Goal: Task Accomplishment & Management: Manage account settings

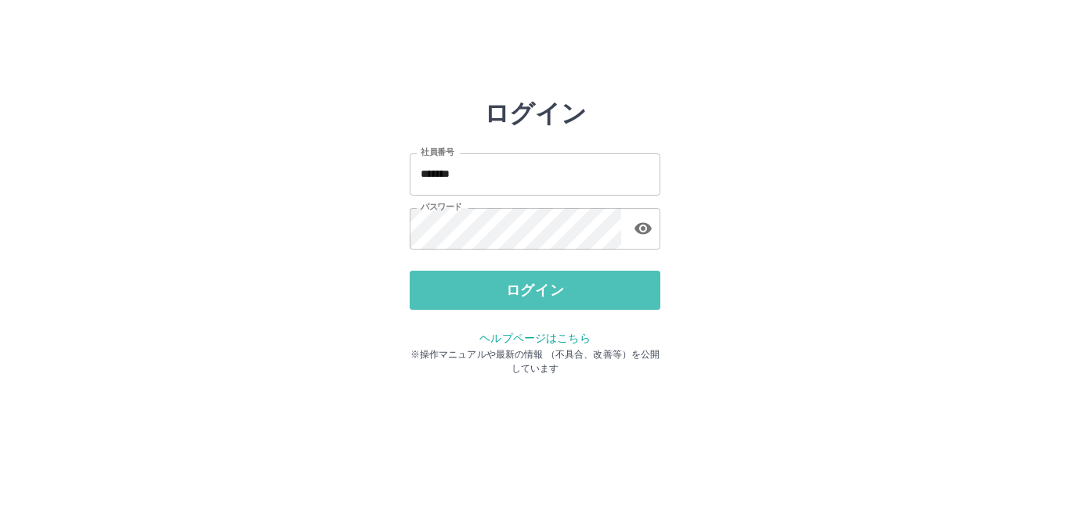
click at [482, 281] on button "ログイン" at bounding box center [535, 290] width 251 height 39
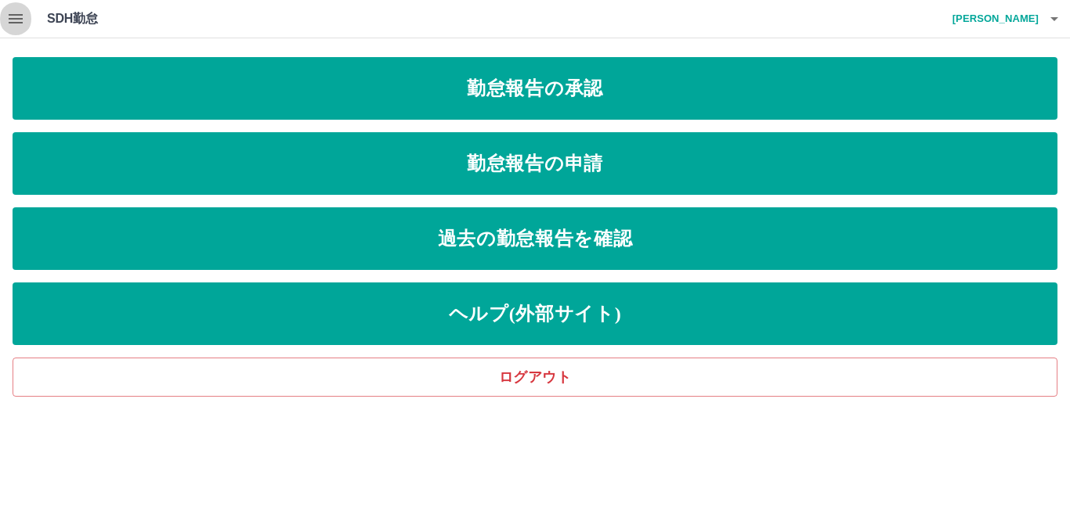
click at [15, 19] on icon "button" at bounding box center [16, 18] width 14 height 9
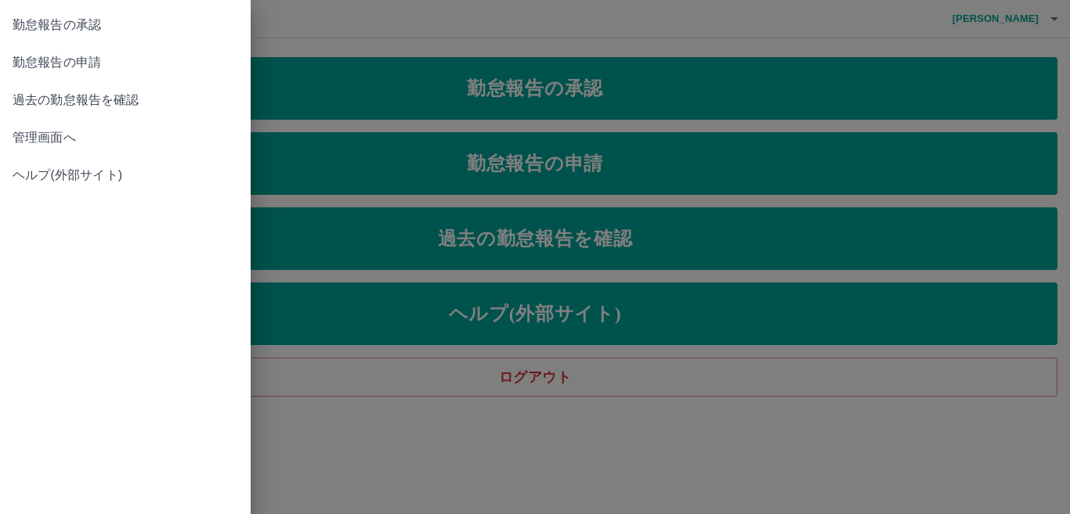
drag, startPoint x: 976, startPoint y: 473, endPoint x: 974, endPoint y: 457, distance: 15.7
click at [975, 461] on div at bounding box center [535, 257] width 1070 height 514
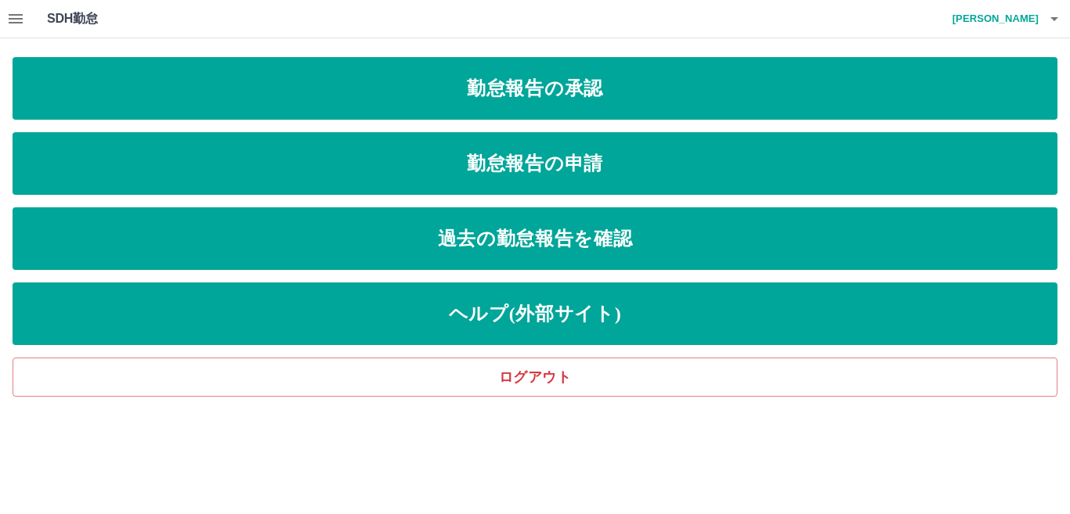
click at [897, 397] on html "SDH勤怠 [PERSON_NAME] 勤怠報告の承認 勤怠報告の申請 過去の勤怠報告を確認 ヘルプ(外部サイト) ログアウト SDH勤怠" at bounding box center [535, 198] width 1070 height 397
click at [16, 16] on icon "button" at bounding box center [15, 18] width 19 height 19
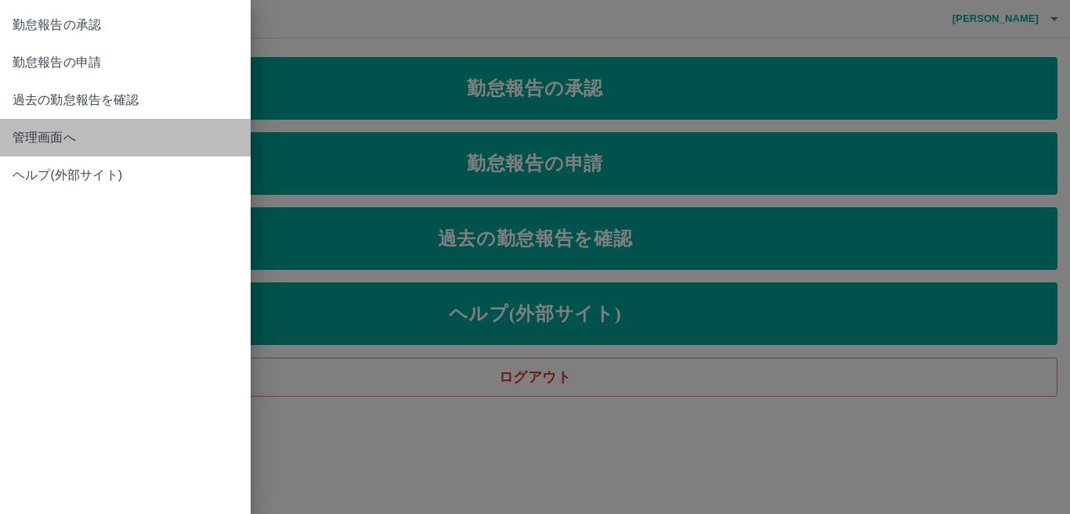
drag, startPoint x: 49, startPoint y: 134, endPoint x: 56, endPoint y: 141, distance: 10.5
click at [56, 141] on span "管理画面へ" at bounding box center [126, 137] width 226 height 19
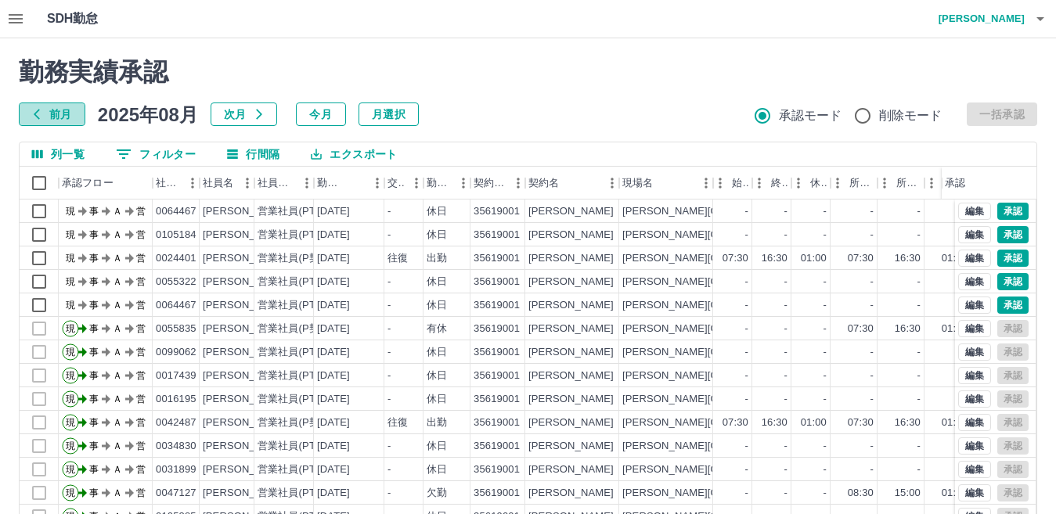
click at [41, 109] on icon "button" at bounding box center [37, 114] width 13 height 13
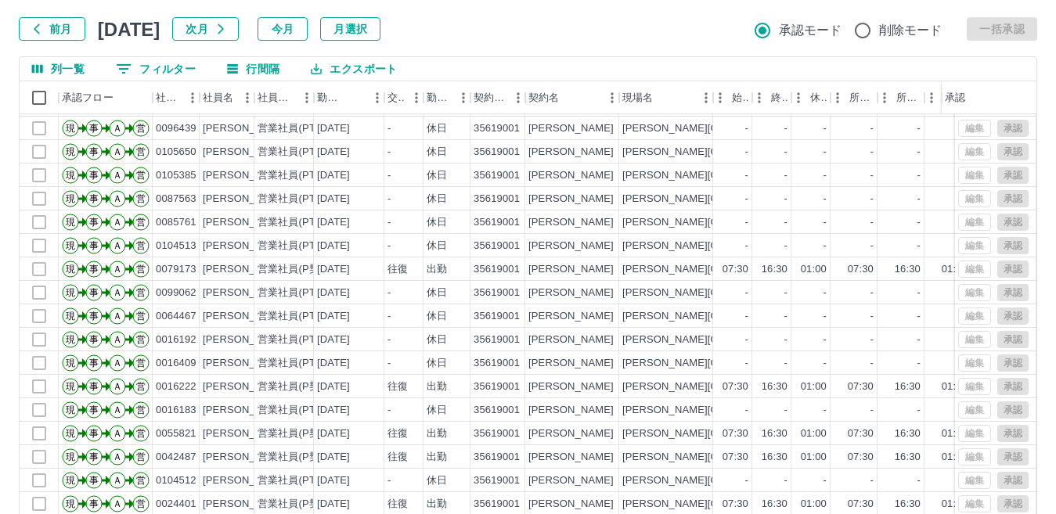
scroll to position [147, 0]
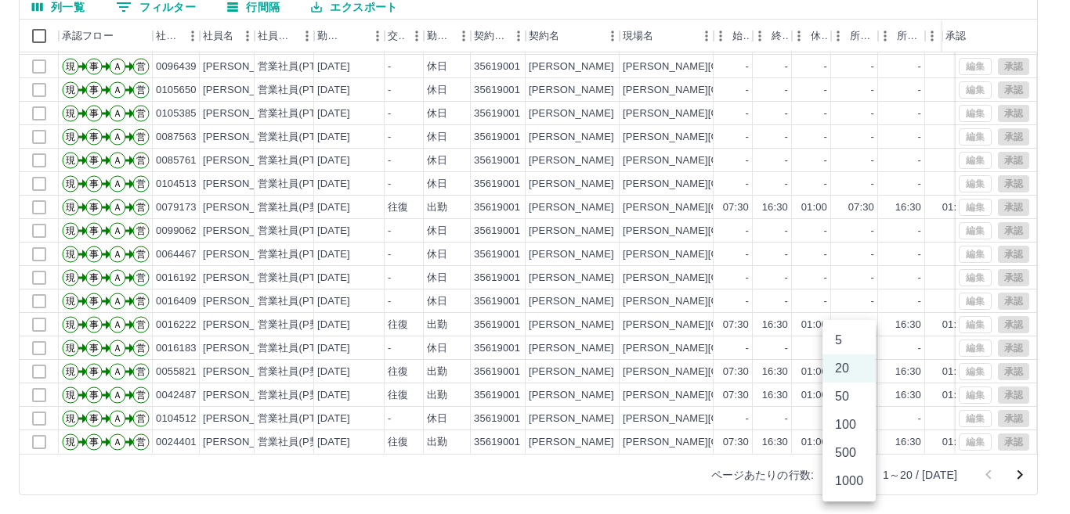
click at [857, 478] on body "SDH勤怠 [PERSON_NAME] 勤務実績承認 前月 [DATE] 次月 今月 月選択 承認モード 削除モード 一括承認 列一覧 0 フィルター 行間隔…" at bounding box center [535, 184] width 1070 height 662
click at [842, 487] on li "1000" at bounding box center [848, 481] width 53 height 28
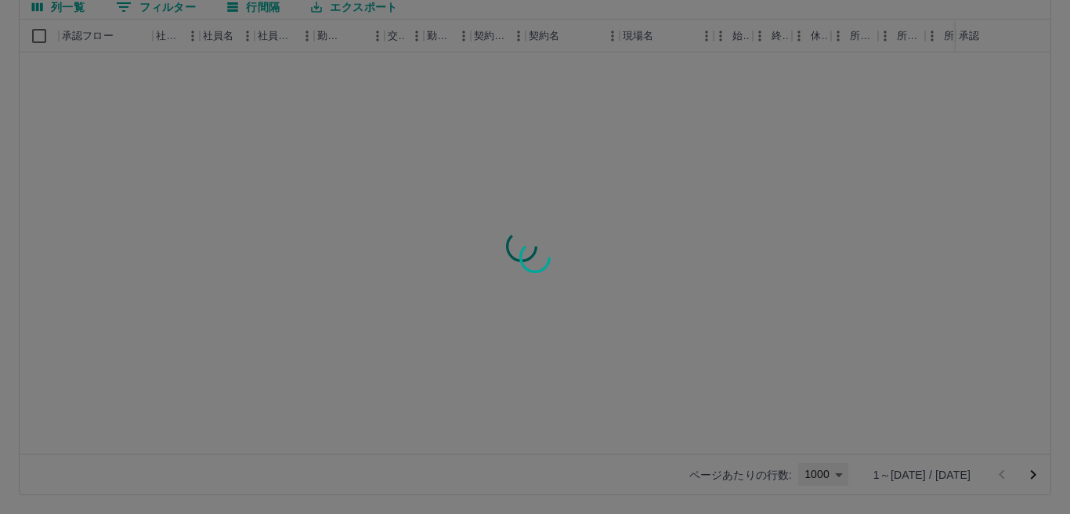
type input "****"
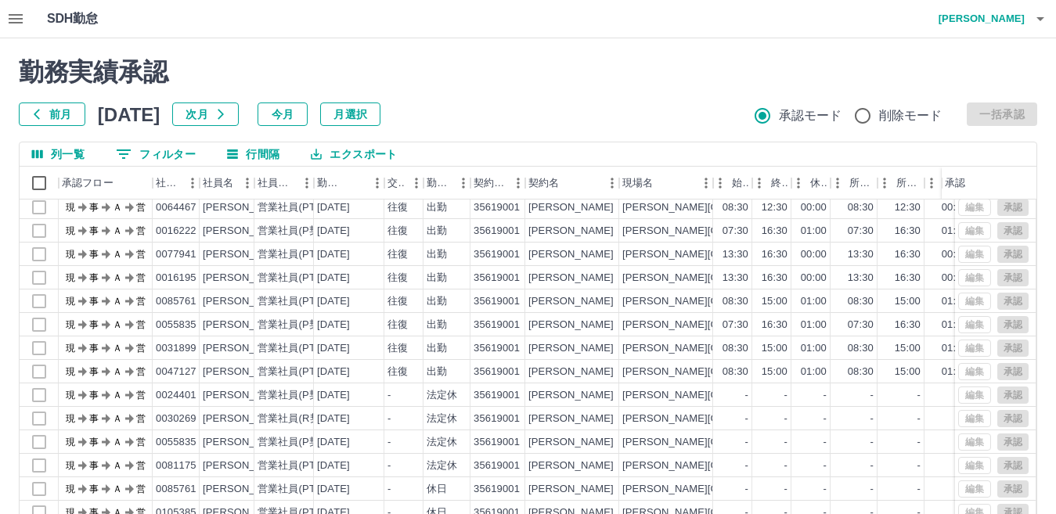
scroll to position [20475, 0]
